Goal: Transaction & Acquisition: Book appointment/travel/reservation

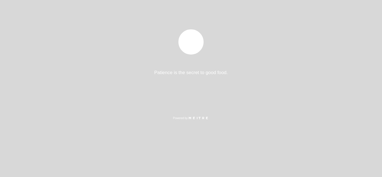
select select "es"
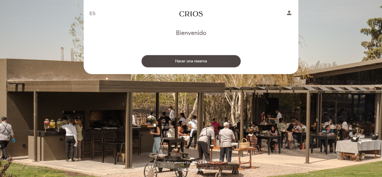
click at [190, 62] on button "Hacer una reserva" at bounding box center [190, 61] width 99 height 12
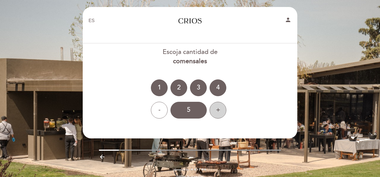
click at [218, 111] on div "+" at bounding box center [218, 110] width 17 height 17
click at [197, 110] on div "9" at bounding box center [189, 110] width 36 height 17
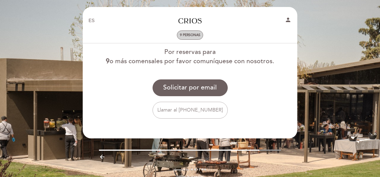
click at [197, 36] on span "9 personas" at bounding box center [190, 35] width 20 height 4
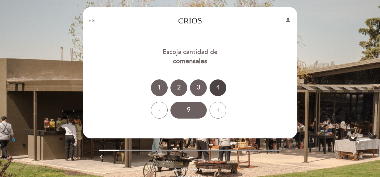
click at [219, 85] on div "4" at bounding box center [218, 87] width 17 height 17
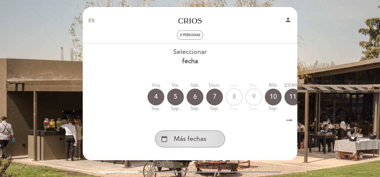
click at [206, 139] on span "Más fechas" at bounding box center [190, 139] width 32 height 9
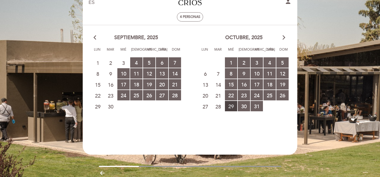
scroll to position [28, 0]
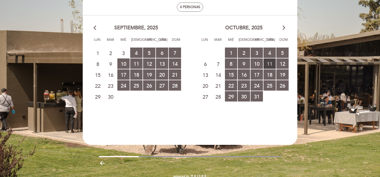
click at [268, 65] on span "11 RESERVAS DISPONIBLES" at bounding box center [270, 63] width 12 height 10
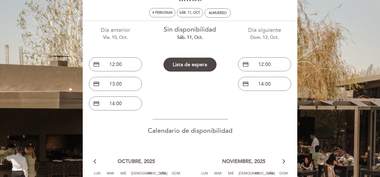
scroll to position [35, 0]
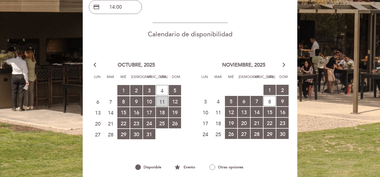
click at [164, 100] on span "11 LISTA DE ESPERA" at bounding box center [162, 101] width 12 height 10
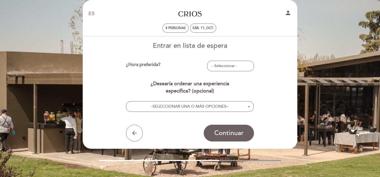
scroll to position [0, 0]
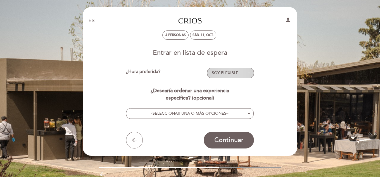
click at [235, 72] on span "SOY FLEXIBLE" at bounding box center [225, 72] width 27 height 5
click at [219, 95] on link "1:00 PM" at bounding box center [230, 97] width 47 height 7
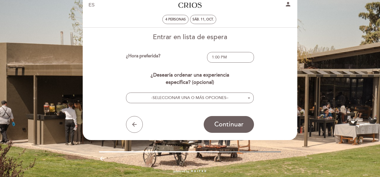
scroll to position [24, 0]
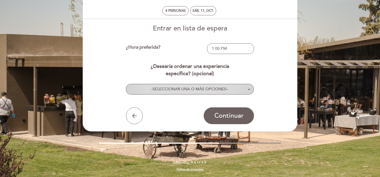
click at [214, 85] on button "- SELECCIONAR UNA O MÁS OPCIONES –" at bounding box center [190, 89] width 128 height 11
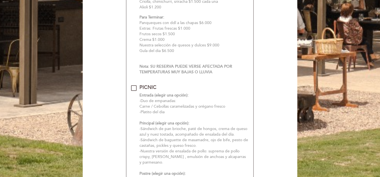
scroll to position [332, 0]
click at [154, 89] on div "PICNIC" at bounding box center [148, 87] width 17 height 7
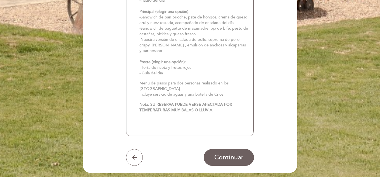
scroll to position [444, 0]
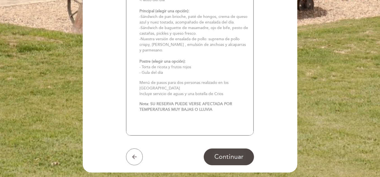
click at [223, 155] on span "Continuar" at bounding box center [228, 157] width 29 height 8
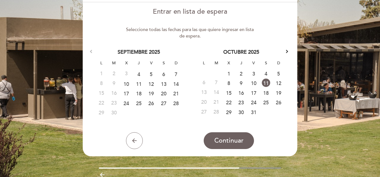
scroll to position [28, 0]
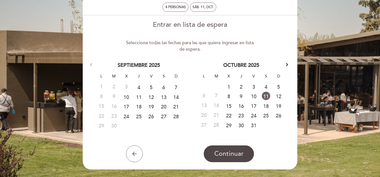
click at [219, 154] on span "Continuar" at bounding box center [228, 154] width 29 height 8
